Goal: Information Seeking & Learning: Learn about a topic

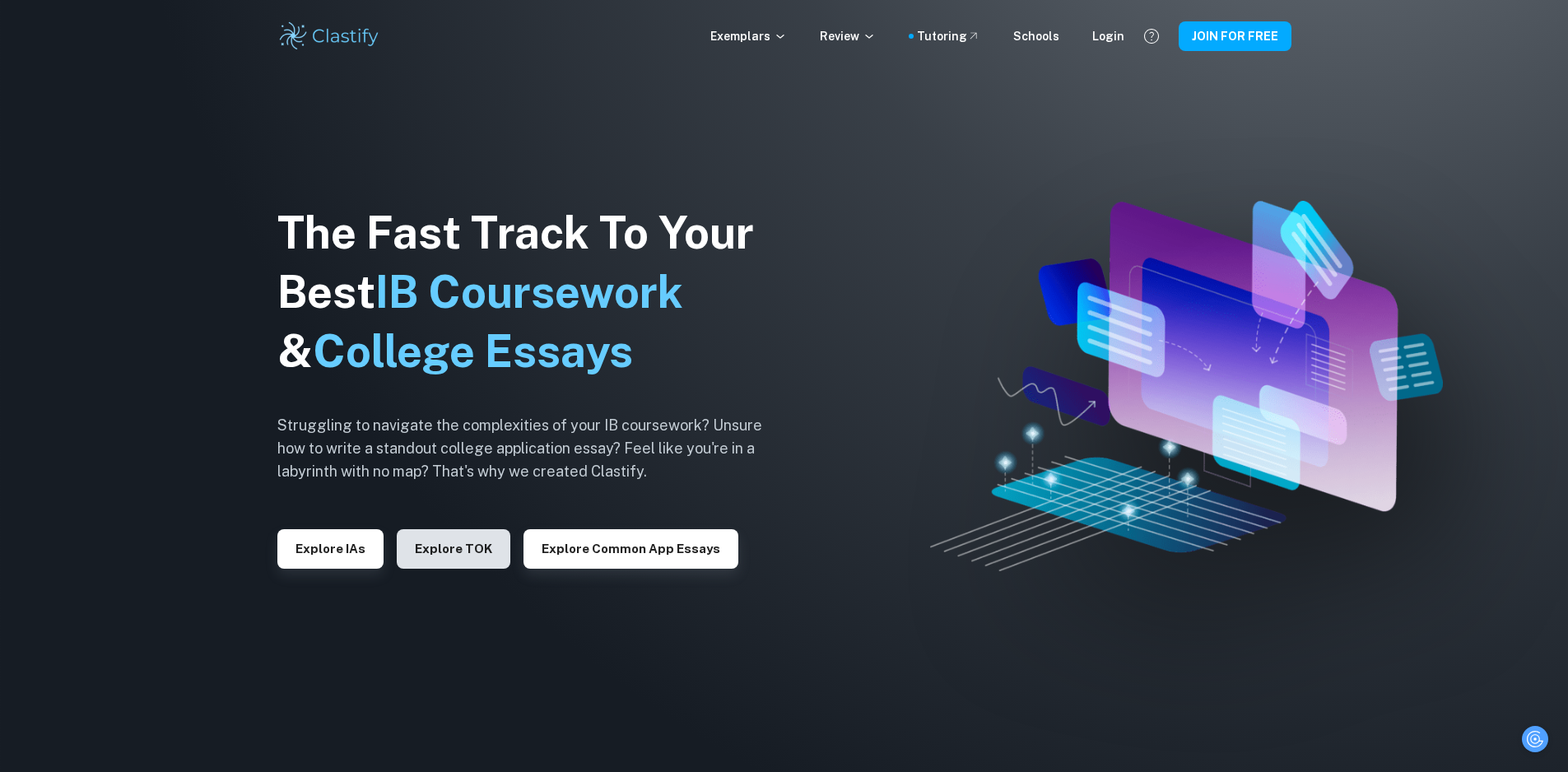
click at [456, 551] on button "Explore TOK" at bounding box center [453, 549] width 113 height 39
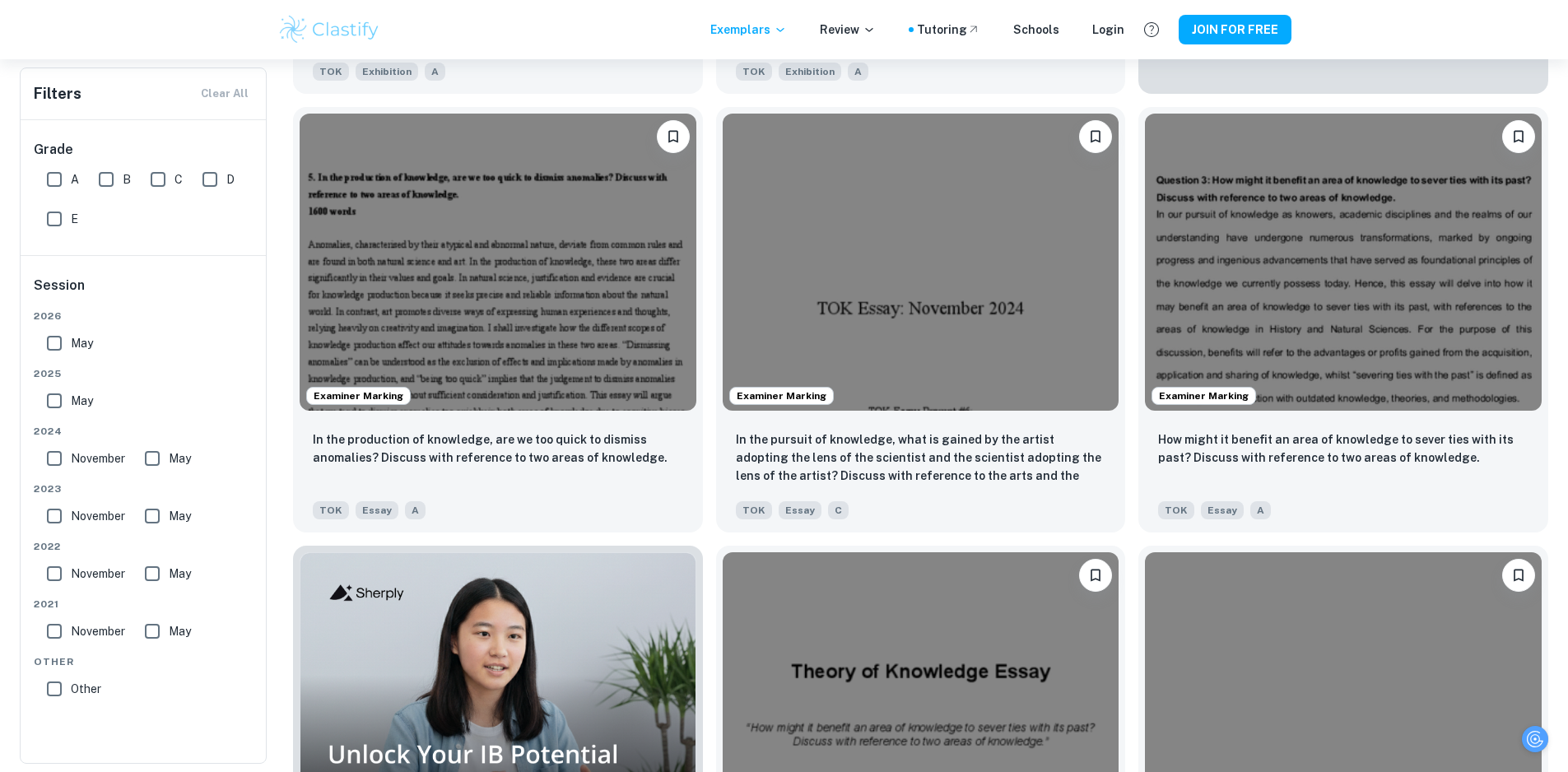
scroll to position [741, 0]
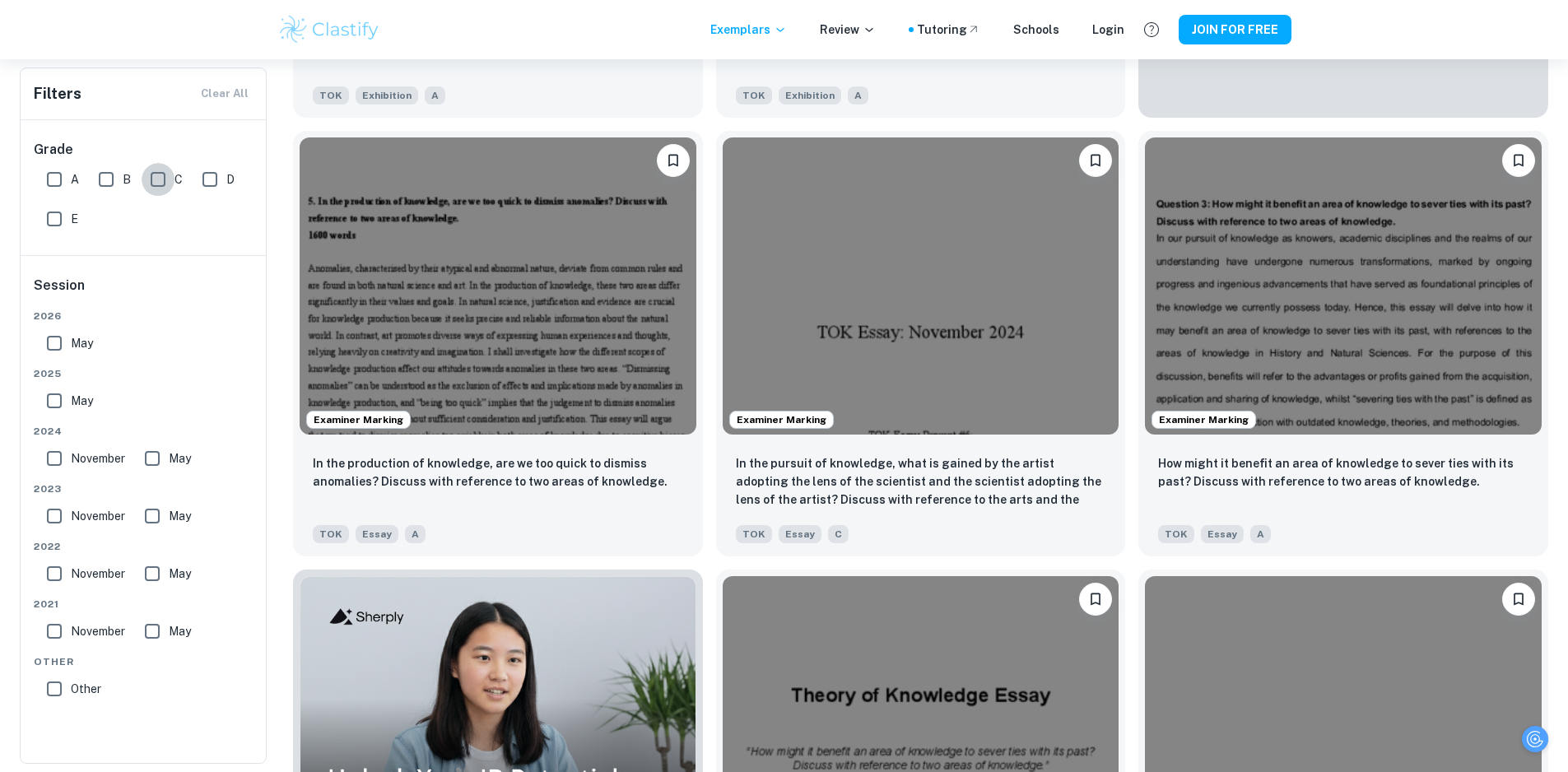
click at [163, 184] on input "C" at bounding box center [157, 179] width 33 height 33
checkbox input "true"
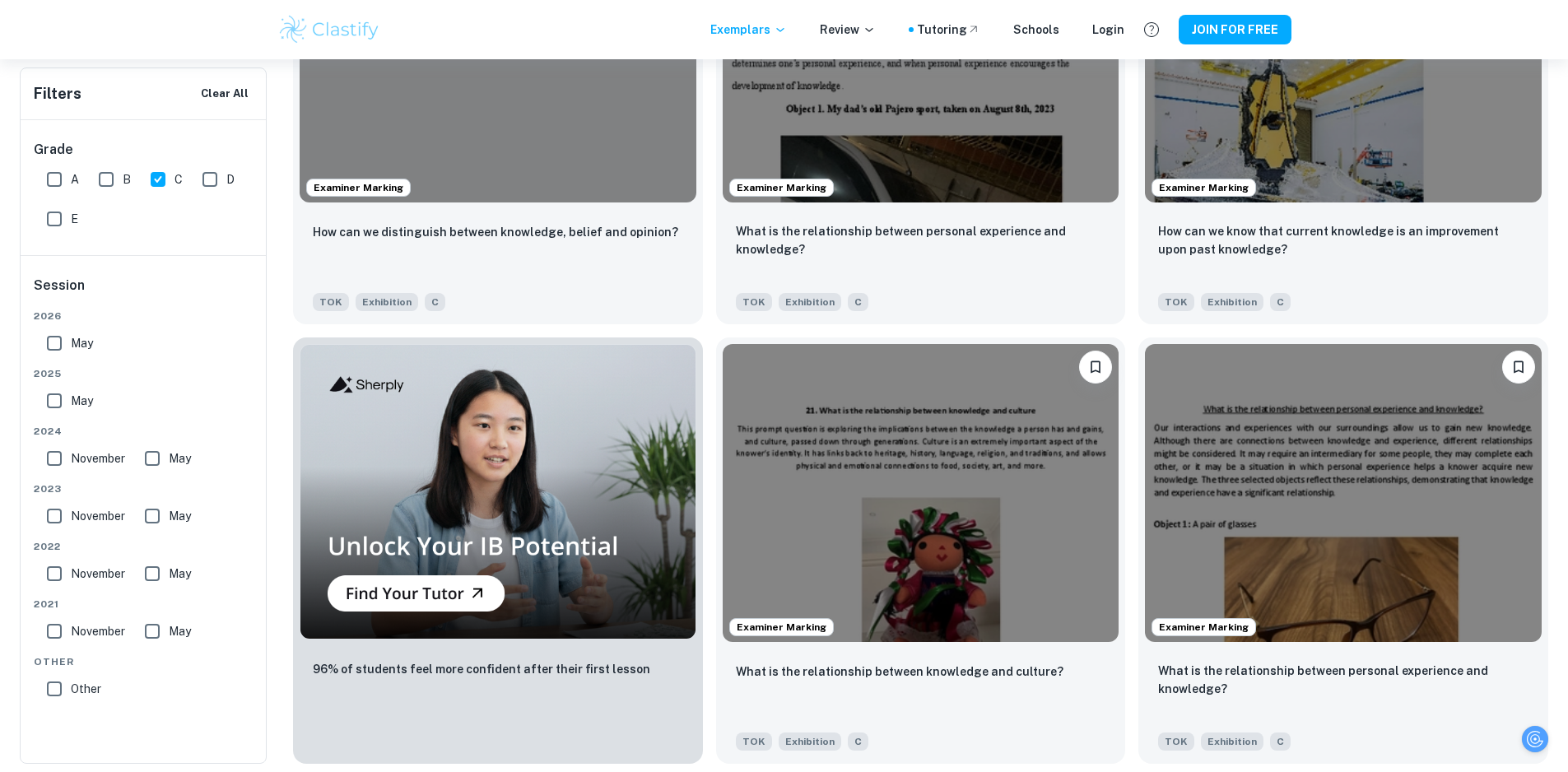
scroll to position [987, 0]
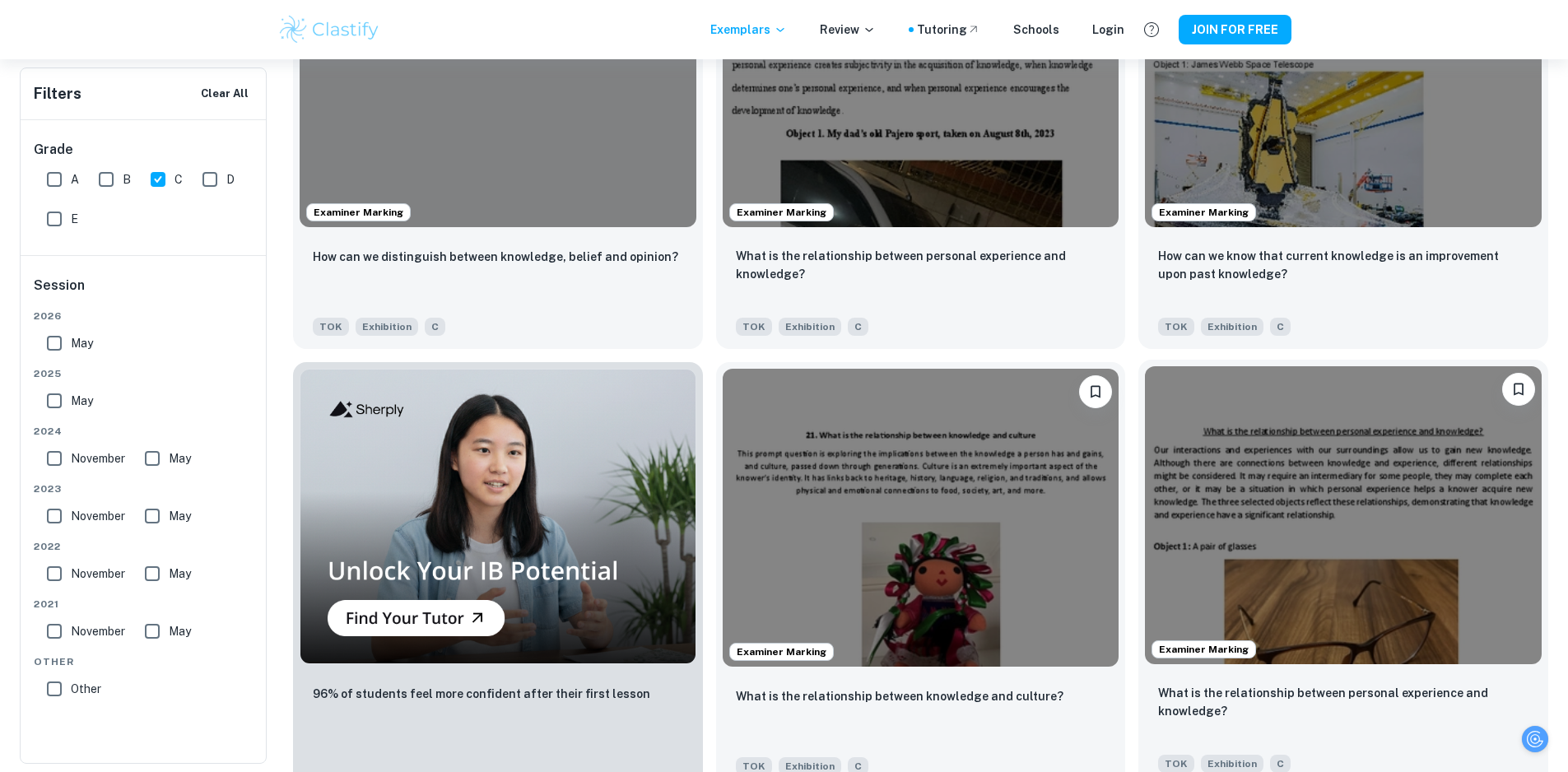
click at [1144, 366] on img at bounding box center [1343, 515] width 397 height 297
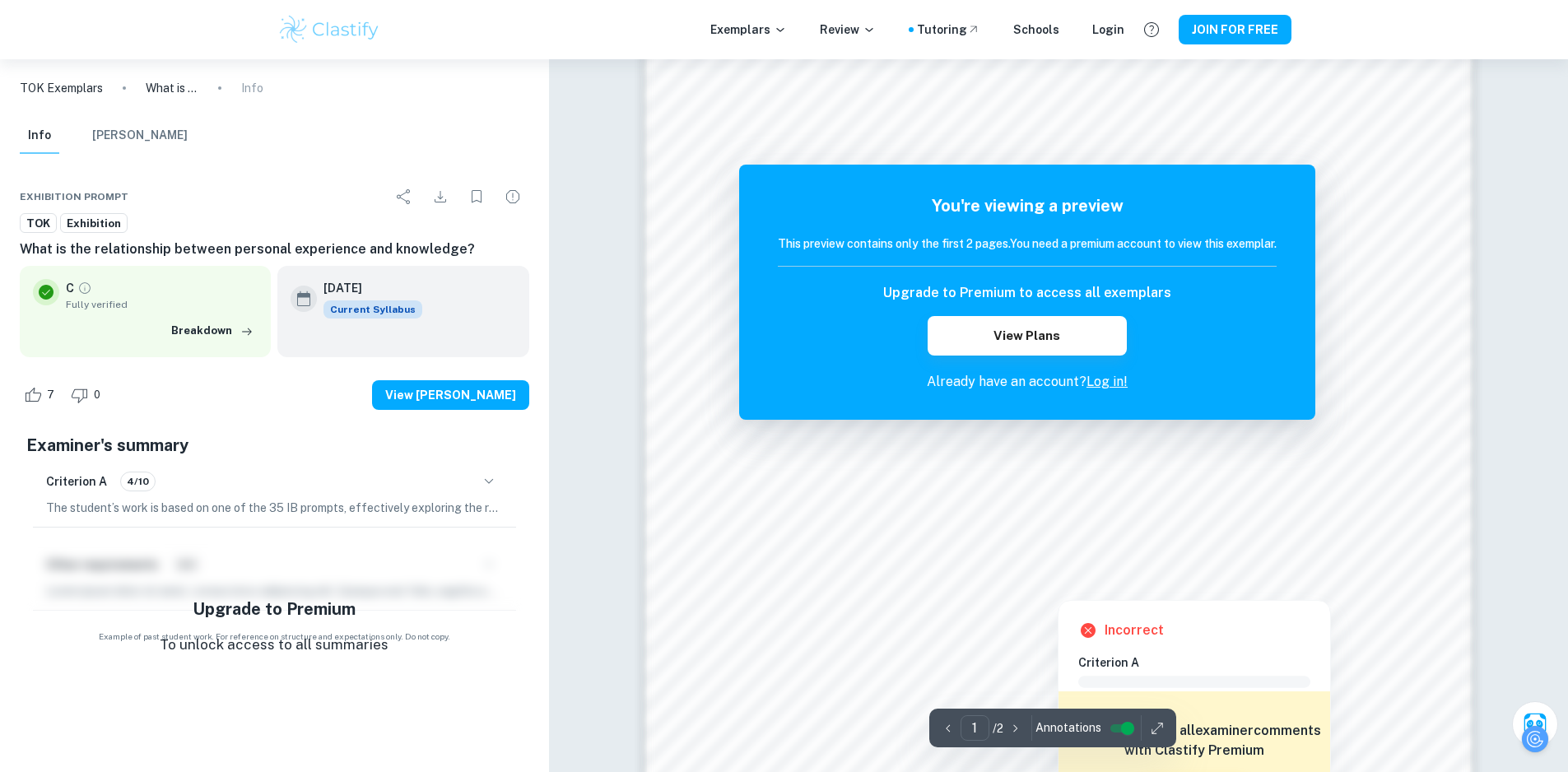
scroll to position [1555, 0]
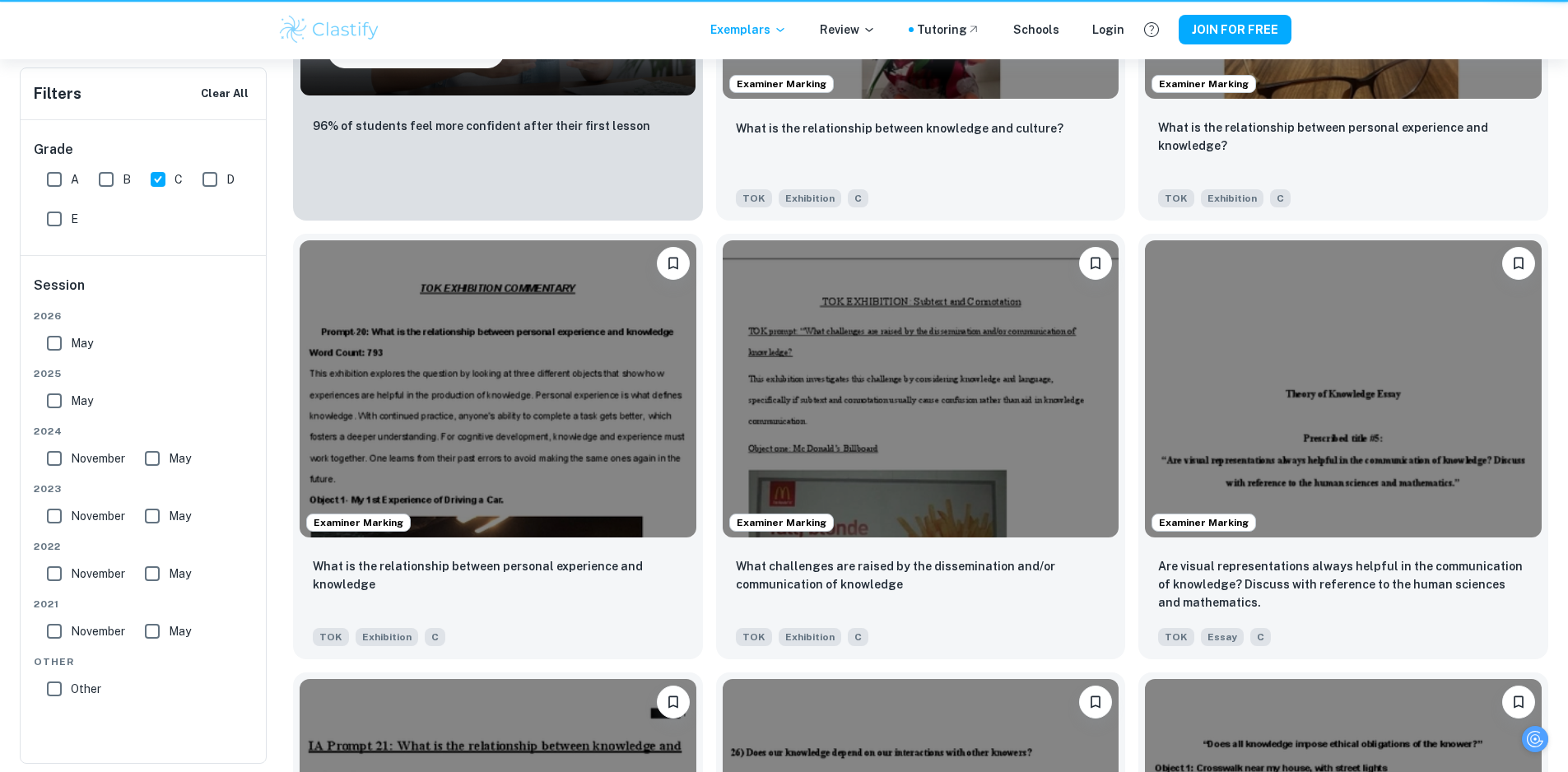
scroll to position [987, 0]
